Goal: Check status: Check status

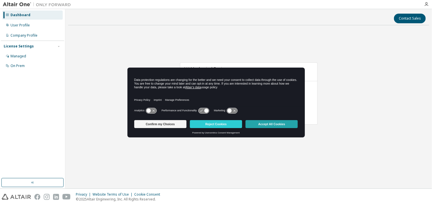
click at [273, 126] on button "Accept All Cookies" at bounding box center [272, 124] width 52 height 8
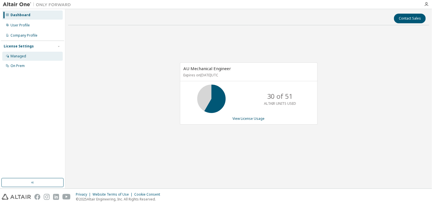
click at [16, 58] on div "Managed" at bounding box center [19, 56] width 16 height 5
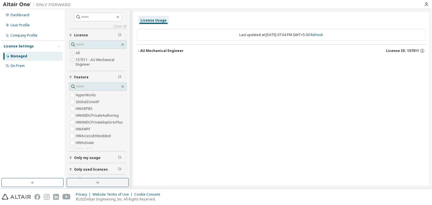
click at [139, 50] on icon "button" at bounding box center [138, 50] width 3 height 3
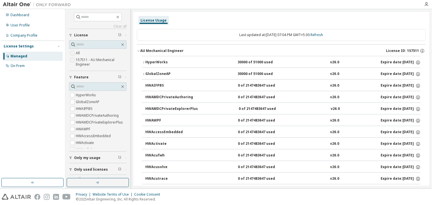
click at [146, 63] on div "HyperWorks" at bounding box center [170, 62] width 51 height 5
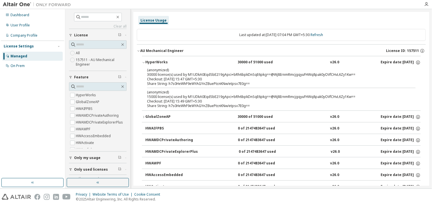
click at [300, 24] on div "License Usage" at bounding box center [281, 20] width 289 height 10
click at [425, 3] on icon "button" at bounding box center [426, 4] width 5 height 5
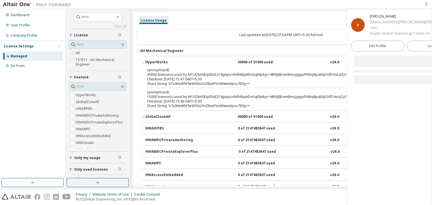
click at [425, 4] on icon "button" at bounding box center [426, 4] width 5 height 5
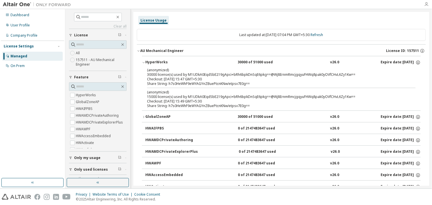
click at [427, 3] on icon "button" at bounding box center [426, 4] width 5 height 5
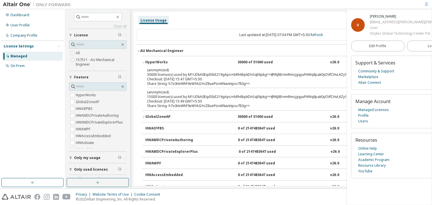
click at [426, 5] on icon "button" at bounding box center [426, 4] width 5 height 5
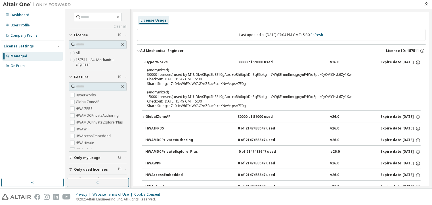
click at [426, 7] on div at bounding box center [426, 4] width 11 height 9
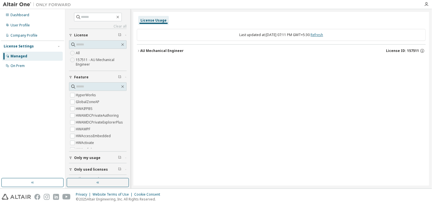
click at [321, 34] on link "Refresh" at bounding box center [317, 34] width 12 height 5
click at [139, 51] on icon "button" at bounding box center [138, 50] width 3 height 3
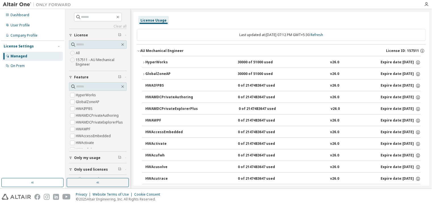
click at [138, 51] on icon "button" at bounding box center [138, 50] width 3 height 3
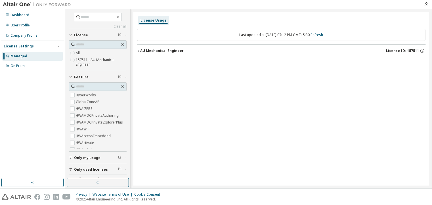
click at [137, 51] on icon "button" at bounding box center [138, 50] width 3 height 3
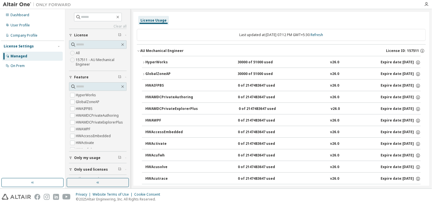
click at [139, 50] on icon "button" at bounding box center [138, 50] width 3 height 3
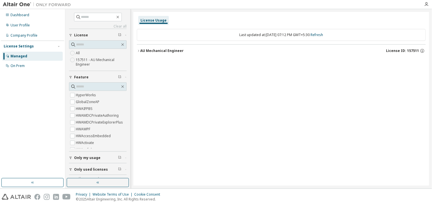
click at [139, 51] on icon "button" at bounding box center [138, 50] width 3 height 3
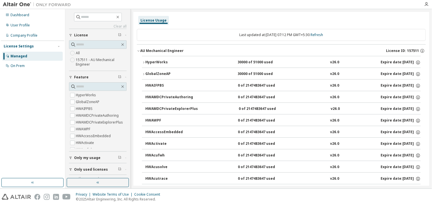
click at [145, 61] on div "HyperWorks" at bounding box center [170, 62] width 51 height 5
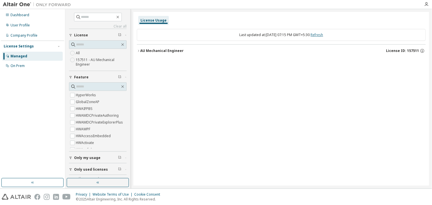
click at [323, 36] on link "Refresh" at bounding box center [317, 34] width 12 height 5
click at [141, 51] on div "AU Mechanical Engineer" at bounding box center [161, 51] width 43 height 5
